Goal: Task Accomplishment & Management: Manage account settings

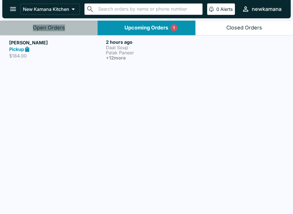
click at [57, 28] on div "Open Orders" at bounding box center [49, 28] width 32 height 7
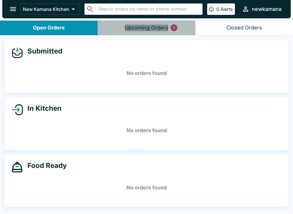
click at [152, 31] on div "Upcoming Orders 1" at bounding box center [146, 28] width 43 height 7
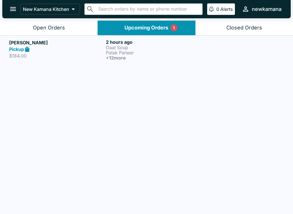
click at [101, 50] on div "Pickup" at bounding box center [56, 49] width 94 height 7
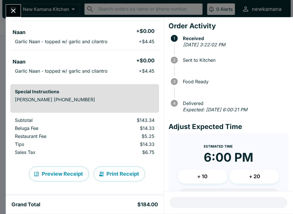
scroll to position [344, 0]
click at [123, 173] on button "Print Receipt" at bounding box center [118, 173] width 51 height 15
click at [206, 182] on button "+ 10" at bounding box center [203, 176] width 50 height 14
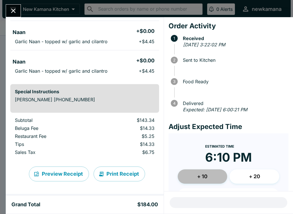
click at [202, 172] on button "+ 10" at bounding box center [203, 176] width 50 height 14
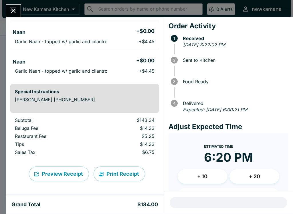
click at [250, 177] on button "+ 20" at bounding box center [254, 176] width 50 height 14
click at [212, 180] on button "+ 10" at bounding box center [203, 176] width 50 height 14
click at [212, 178] on button "+ 10" at bounding box center [203, 176] width 50 height 14
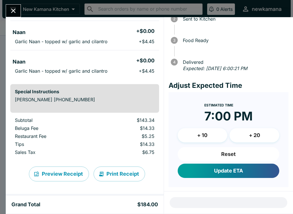
scroll to position [41, 0]
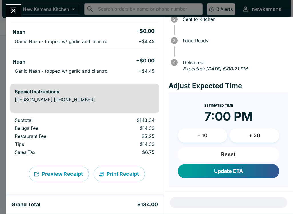
click at [232, 152] on button "Reset" at bounding box center [228, 154] width 101 height 14
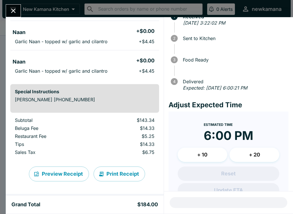
scroll to position [22, 0]
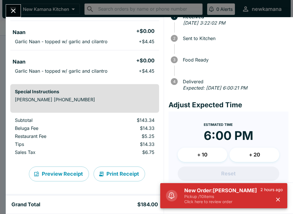
click at [209, 199] on p "Click here to review order" at bounding box center [222, 201] width 76 height 5
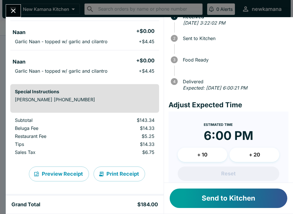
click at [208, 203] on button "Send to Kitchen" at bounding box center [228, 197] width 117 height 19
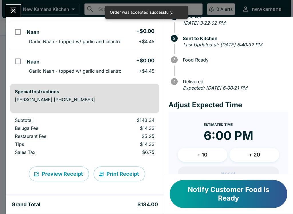
click at [204, 195] on button "Notify Customer Food is Ready" at bounding box center [228, 194] width 117 height 28
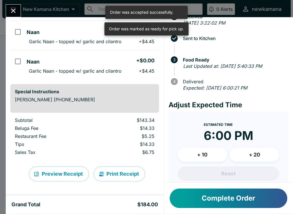
click at [205, 199] on button "Complete Order" at bounding box center [228, 197] width 117 height 19
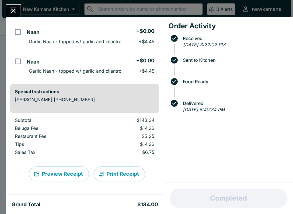
scroll to position [344, 0]
click at [2, 6] on div "[PERSON_NAME] Order # 049227 Pickup 14 Items Daal Soup + $6.95 Palak Paneer + $…" at bounding box center [146, 107] width 293 height 214
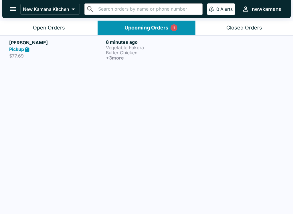
click at [45, 25] on div "Open Orders" at bounding box center [49, 28] width 32 height 7
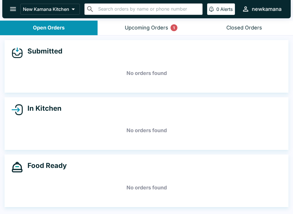
click at [143, 29] on div "Upcoming Orders 1" at bounding box center [146, 28] width 43 height 7
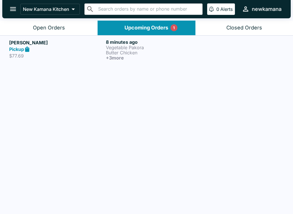
click at [115, 49] on p "Vegetable Pakora" at bounding box center [153, 47] width 94 height 5
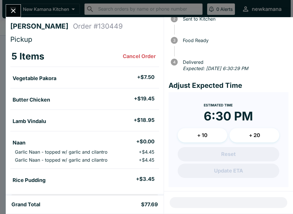
scroll to position [41, 0]
click at [10, 12] on icon "Close" at bounding box center [13, 11] width 8 height 8
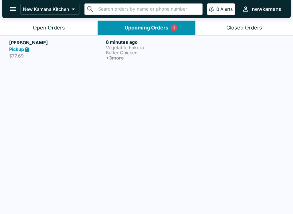
click at [54, 23] on button "Open Orders" at bounding box center [48, 28] width 97 height 15
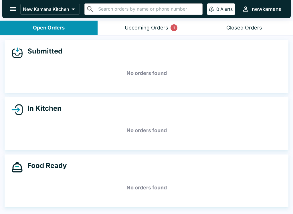
click at [150, 28] on div "Upcoming Orders 1" at bounding box center [146, 28] width 43 height 7
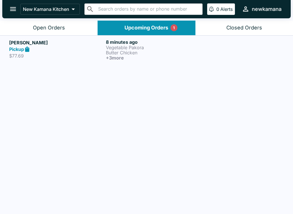
click at [132, 51] on p "Butter Chicken" at bounding box center [153, 52] width 94 height 5
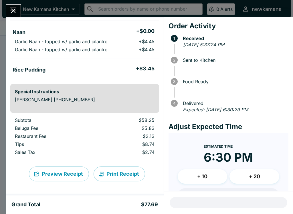
scroll to position [110, 0]
click at [5, 1] on div "[PERSON_NAME] Order # 130449 Pickup 5 Items Cancel Order Vegetable Pakora + $7.…" at bounding box center [146, 107] width 293 height 214
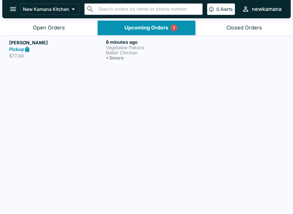
click at [18, 10] on button "open drawer" at bounding box center [13, 9] width 15 height 15
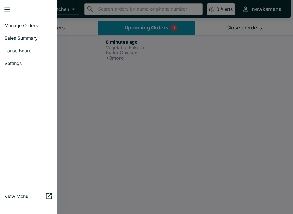
click at [84, 30] on div at bounding box center [146, 107] width 293 height 214
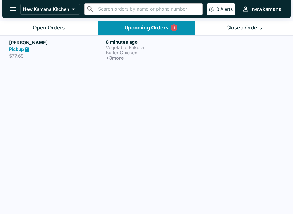
click at [73, 22] on button "Open Orders" at bounding box center [48, 28] width 97 height 15
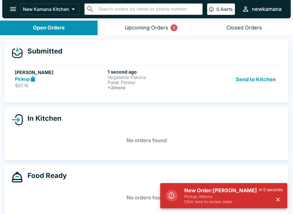
click at [255, 80] on button "Send to Kitchen" at bounding box center [255, 79] width 45 height 21
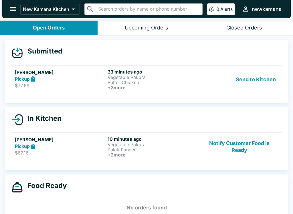
click at [250, 80] on button "Send to Kitchen" at bounding box center [255, 79] width 45 height 21
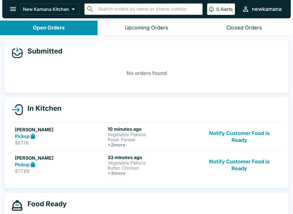
click at [233, 138] on button "Notify Customer Food is Ready" at bounding box center [238, 136] width 77 height 21
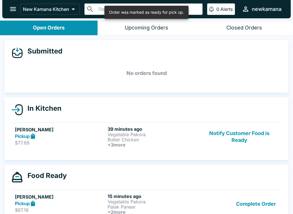
click at [260, 206] on button "Complete Order" at bounding box center [256, 203] width 44 height 21
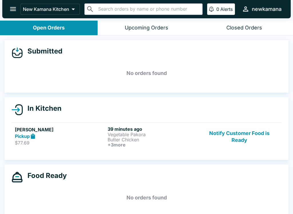
click at [239, 138] on button "Notify Customer Food is Ready" at bounding box center [238, 136] width 77 height 21
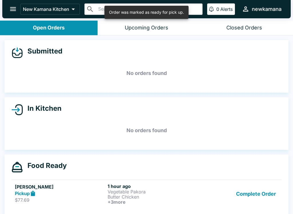
click at [264, 195] on button "Complete Order" at bounding box center [256, 193] width 44 height 21
